Goal: Transaction & Acquisition: Purchase product/service

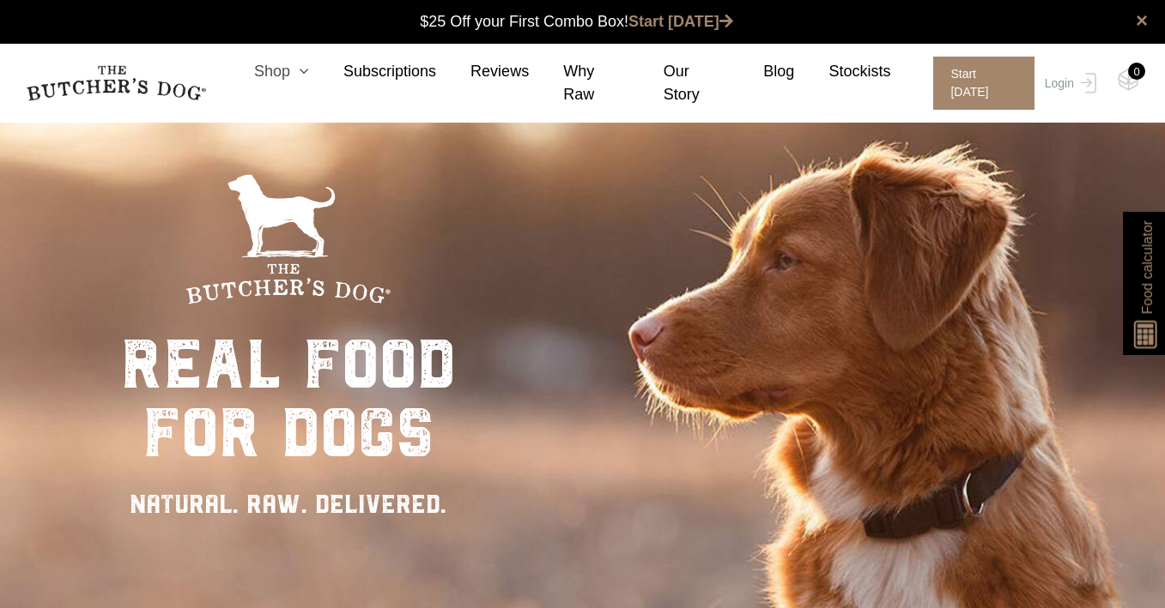
click at [309, 78] on icon at bounding box center [299, 71] width 19 height 15
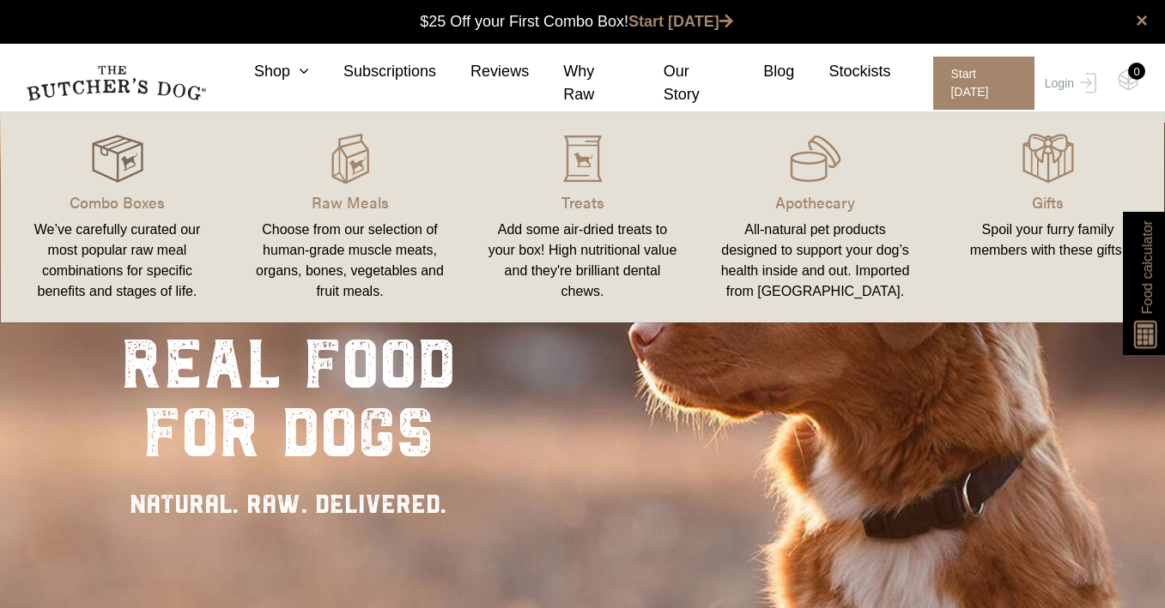
click at [119, 168] on img at bounding box center [117, 158] width 51 height 51
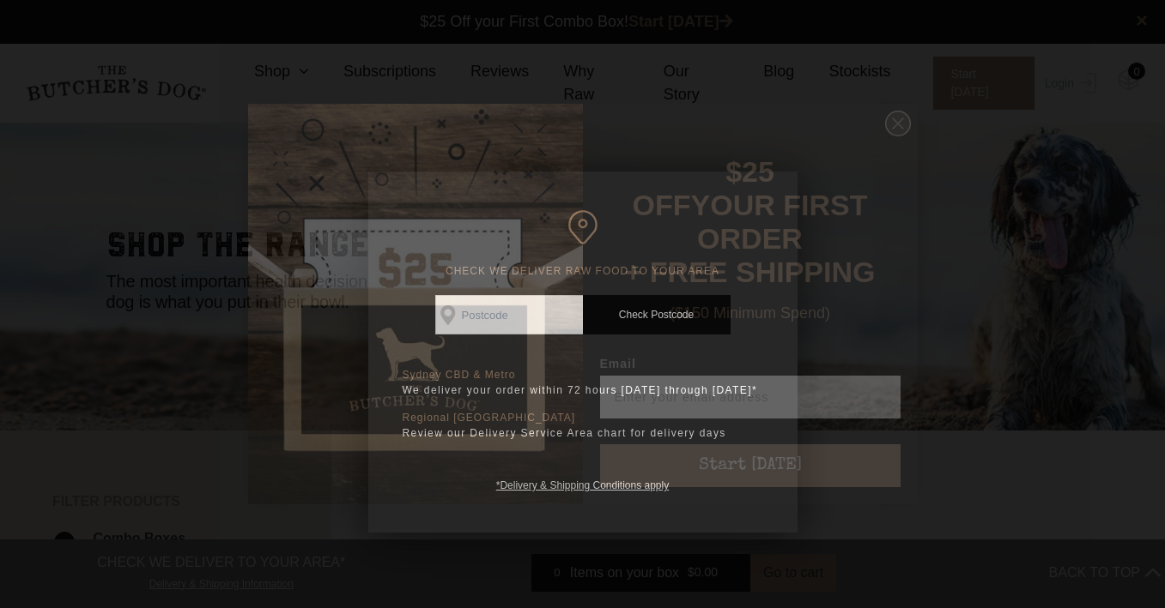
click at [899, 129] on icon "Close dialog" at bounding box center [898, 123] width 10 height 10
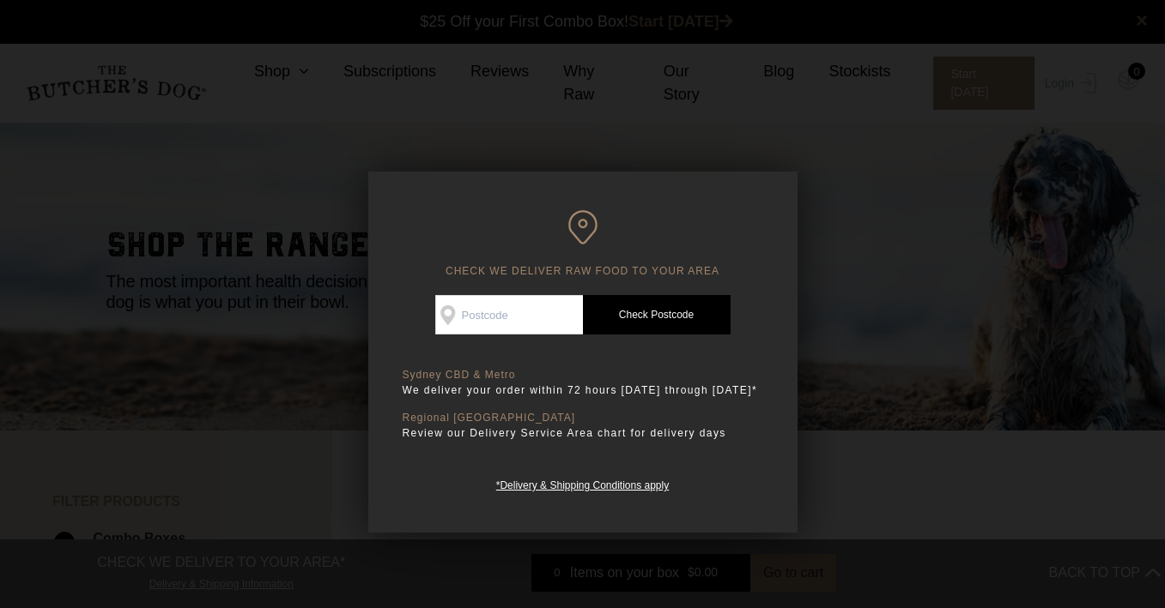
click at [479, 318] on input "Check Availability At" at bounding box center [509, 314] width 148 height 39
type input "3134"
click at [688, 310] on link "Check Postcode" at bounding box center [657, 314] width 148 height 39
